Goal: Find specific page/section: Find specific page/section

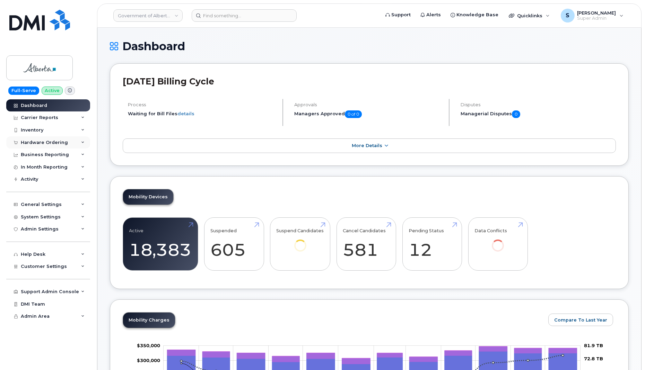
click at [46, 141] on div "Hardware Ordering" at bounding box center [44, 143] width 47 height 6
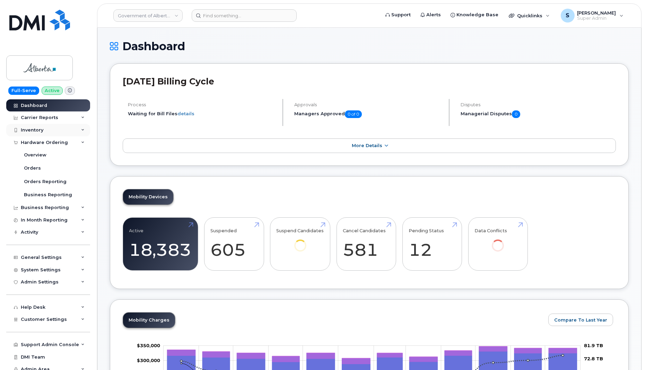
click at [39, 127] on div "Inventory" at bounding box center [32, 130] width 23 height 6
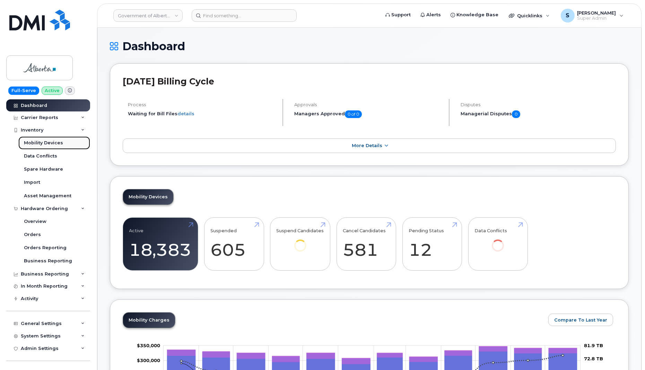
click at [49, 143] on div "Mobility Devices" at bounding box center [43, 143] width 39 height 6
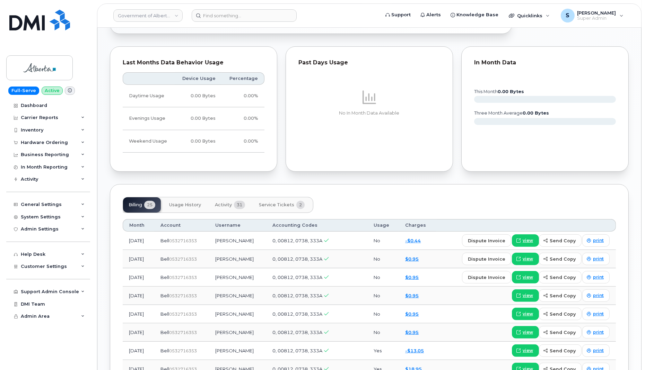
scroll to position [483, 0]
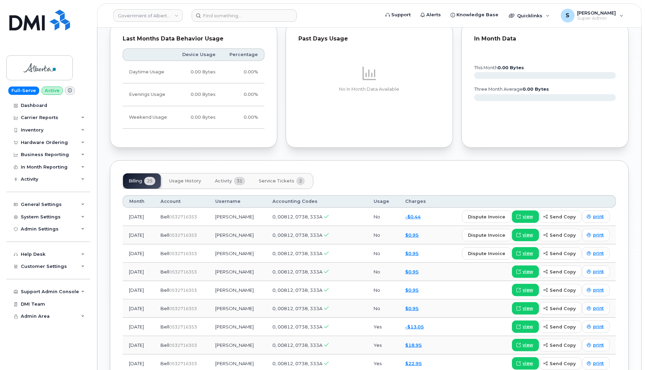
click at [223, 179] on span "Activity" at bounding box center [223, 181] width 17 height 6
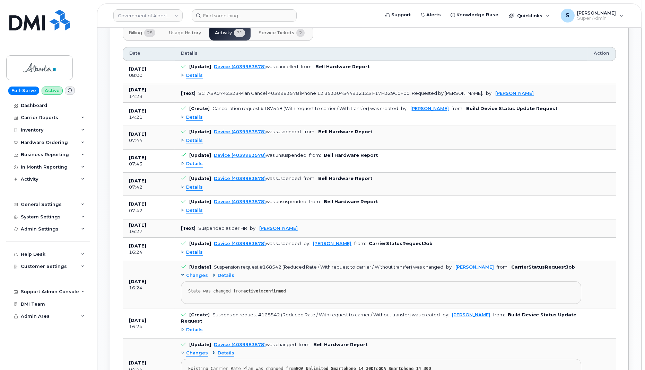
scroll to position [633, 0]
